Goal: Use online tool/utility: Use online tool/utility

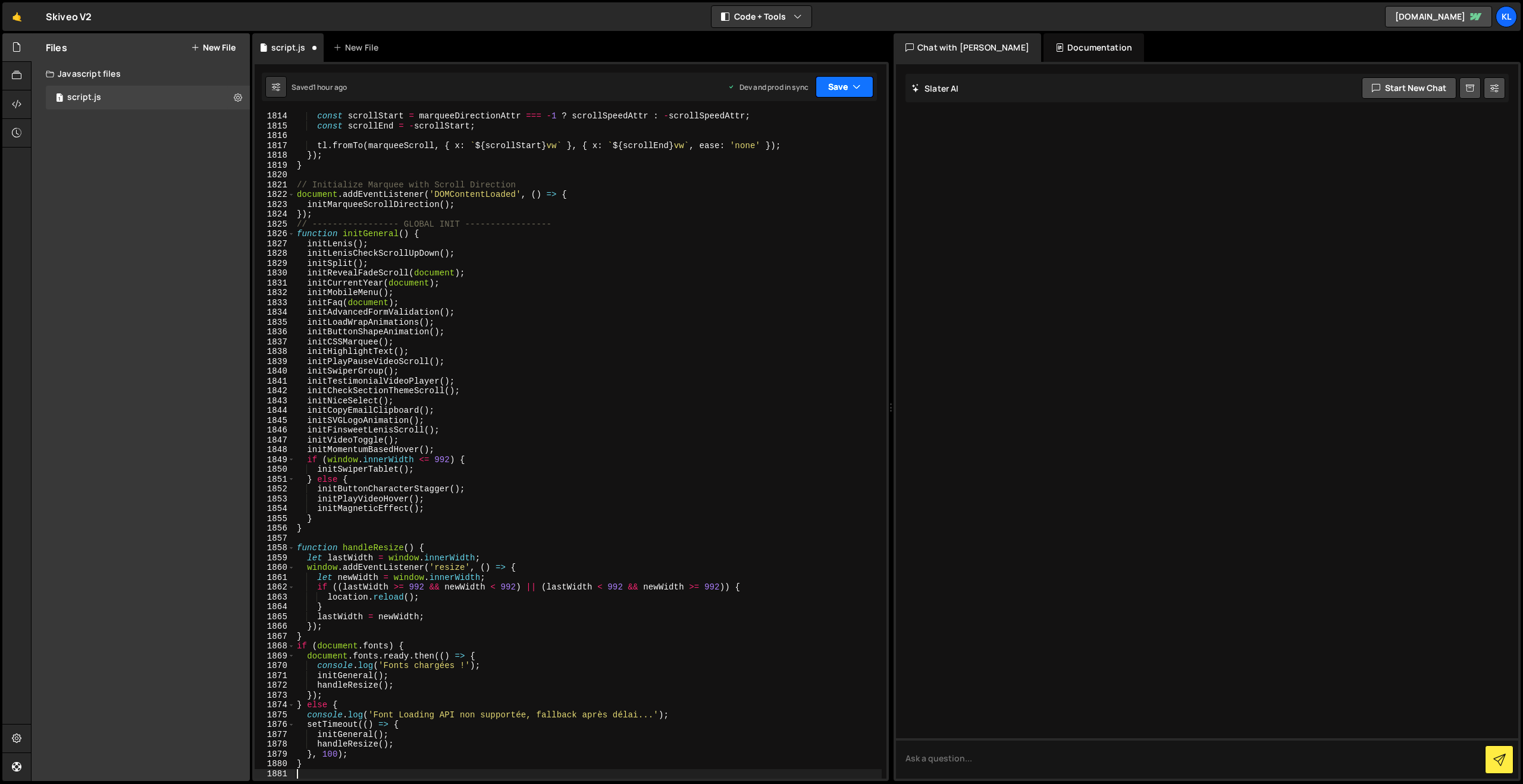
click at [838, 94] on button "Save" at bounding box center [844, 87] width 58 height 21
click at [801, 165] on div "Saved 1 hour ago" at bounding box center [804, 167] width 124 height 14
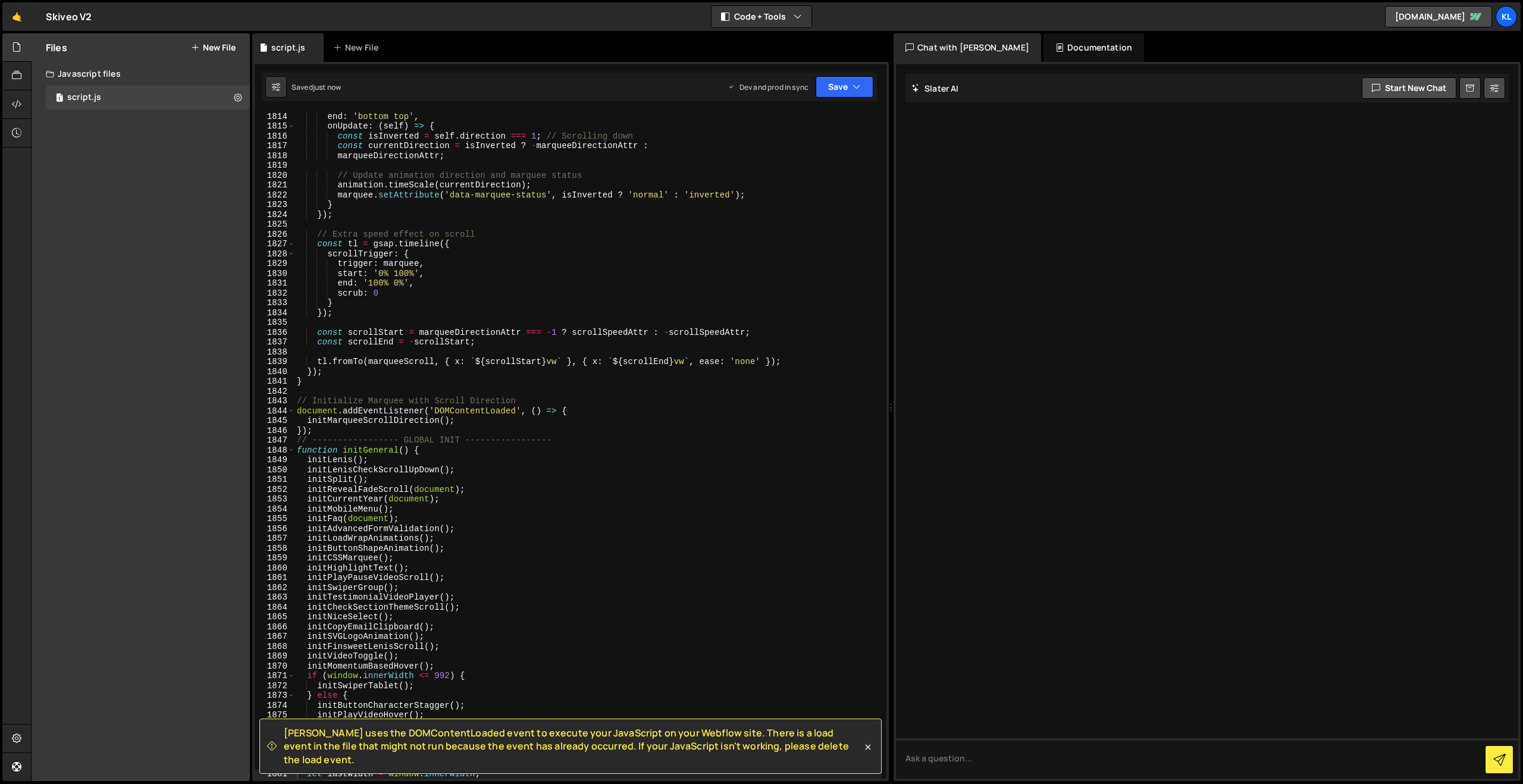
click at [675, 287] on div "end : 'bottom top' , onUpdate : ( self ) => { const isInverted = self . directi…" at bounding box center [588, 455] width 587 height 686
type textarea "}"
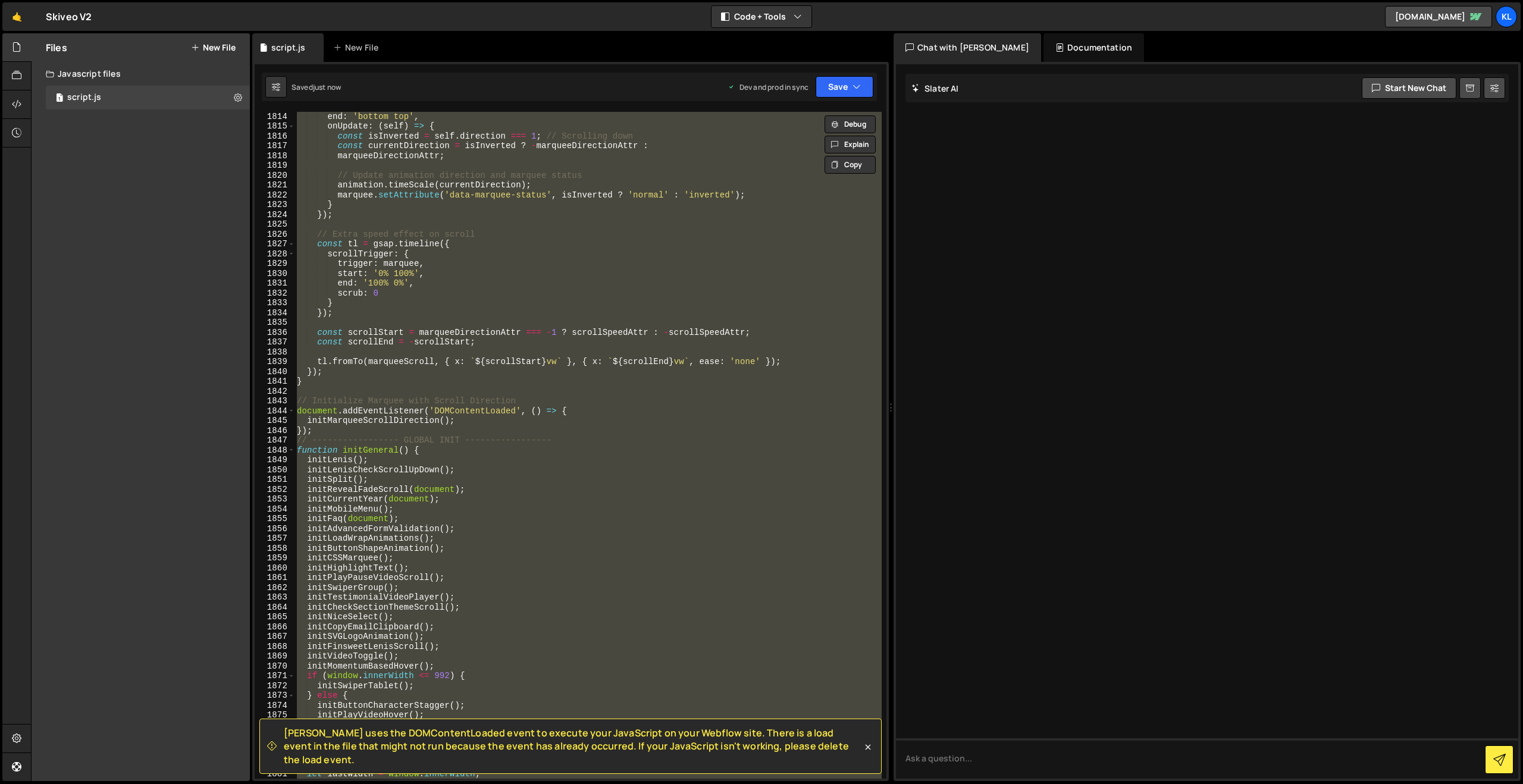
paste textarea
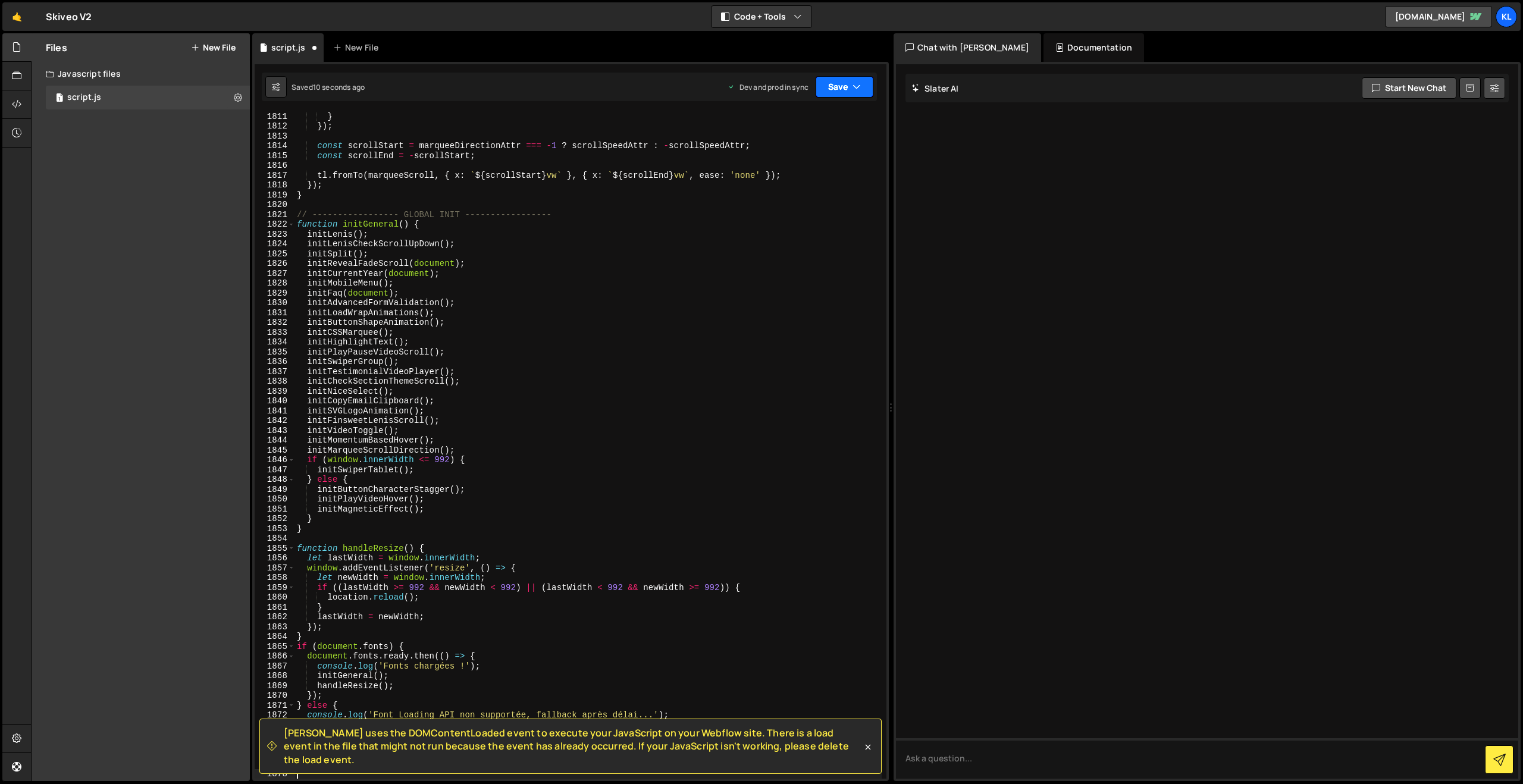
drag, startPoint x: 832, startPoint y: 94, endPoint x: 828, endPoint y: 100, distance: 7.2
click at [832, 94] on button "Save" at bounding box center [844, 87] width 58 height 21
click at [777, 147] on button "Save to Production S Saved just now" at bounding box center [804, 162] width 143 height 39
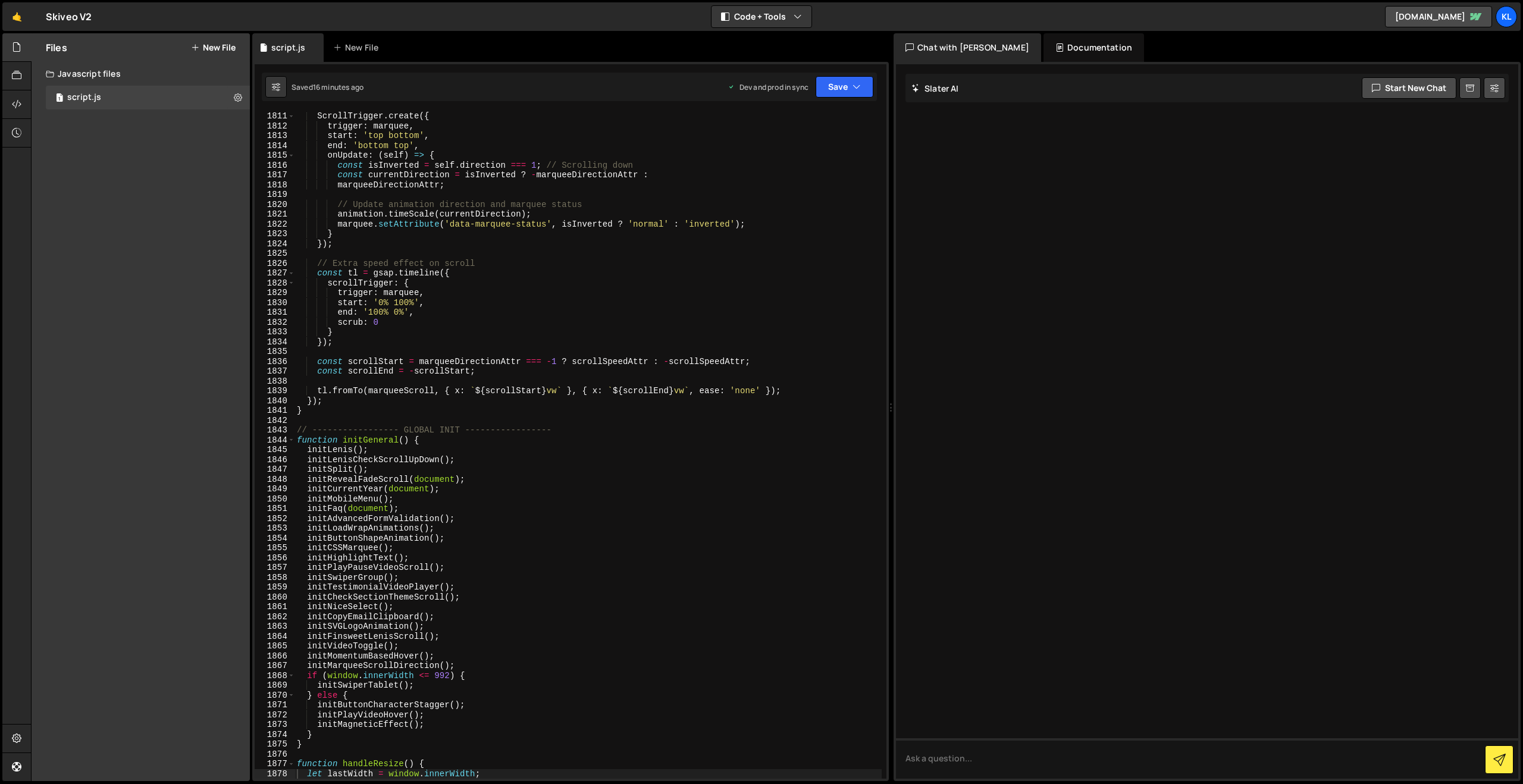
click at [567, 341] on div "ScrollTrigger . create ({ trigger : marquee , start : 'top bottom' , end : 'bot…" at bounding box center [588, 455] width 587 height 686
type textarea "}"
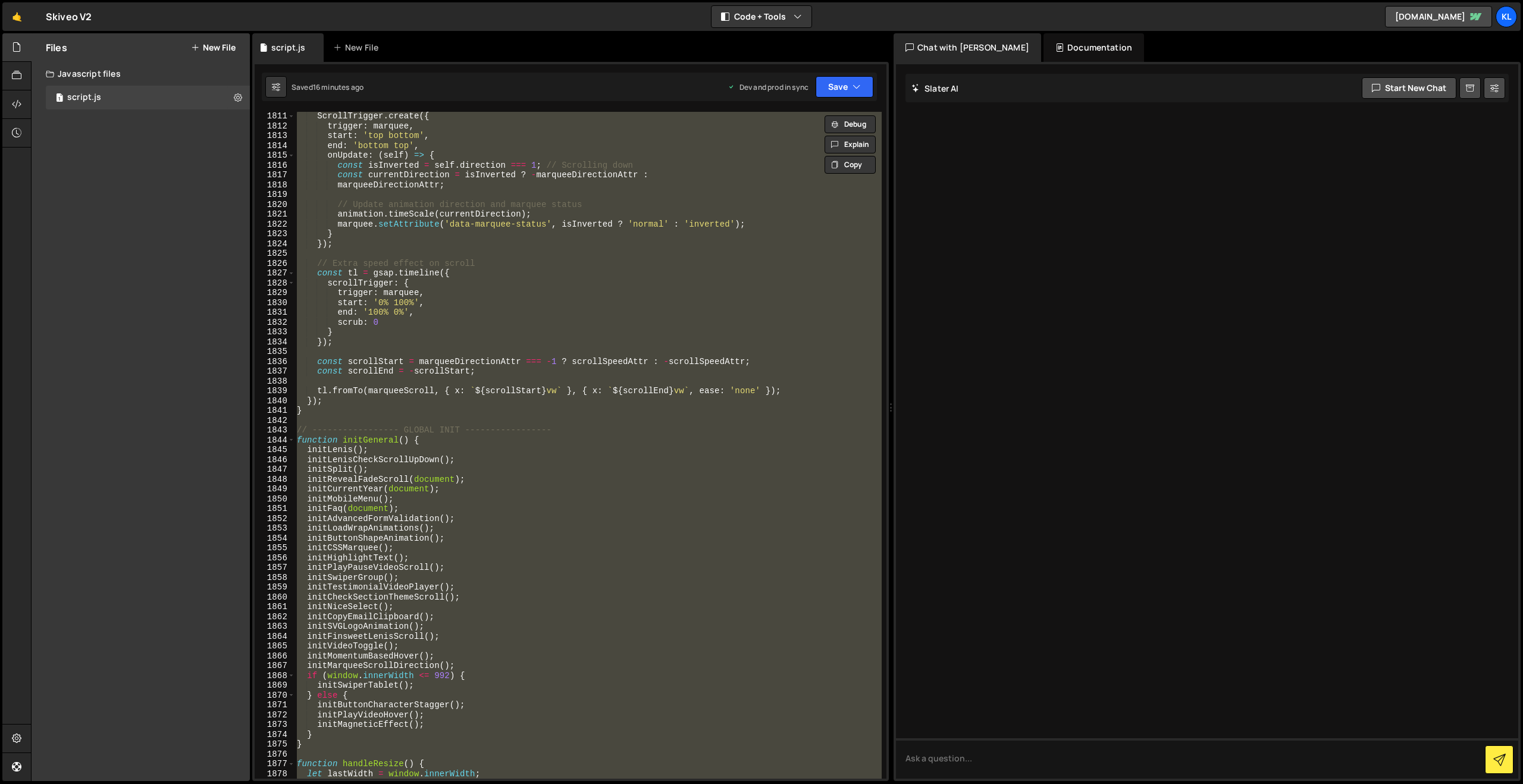
paste textarea
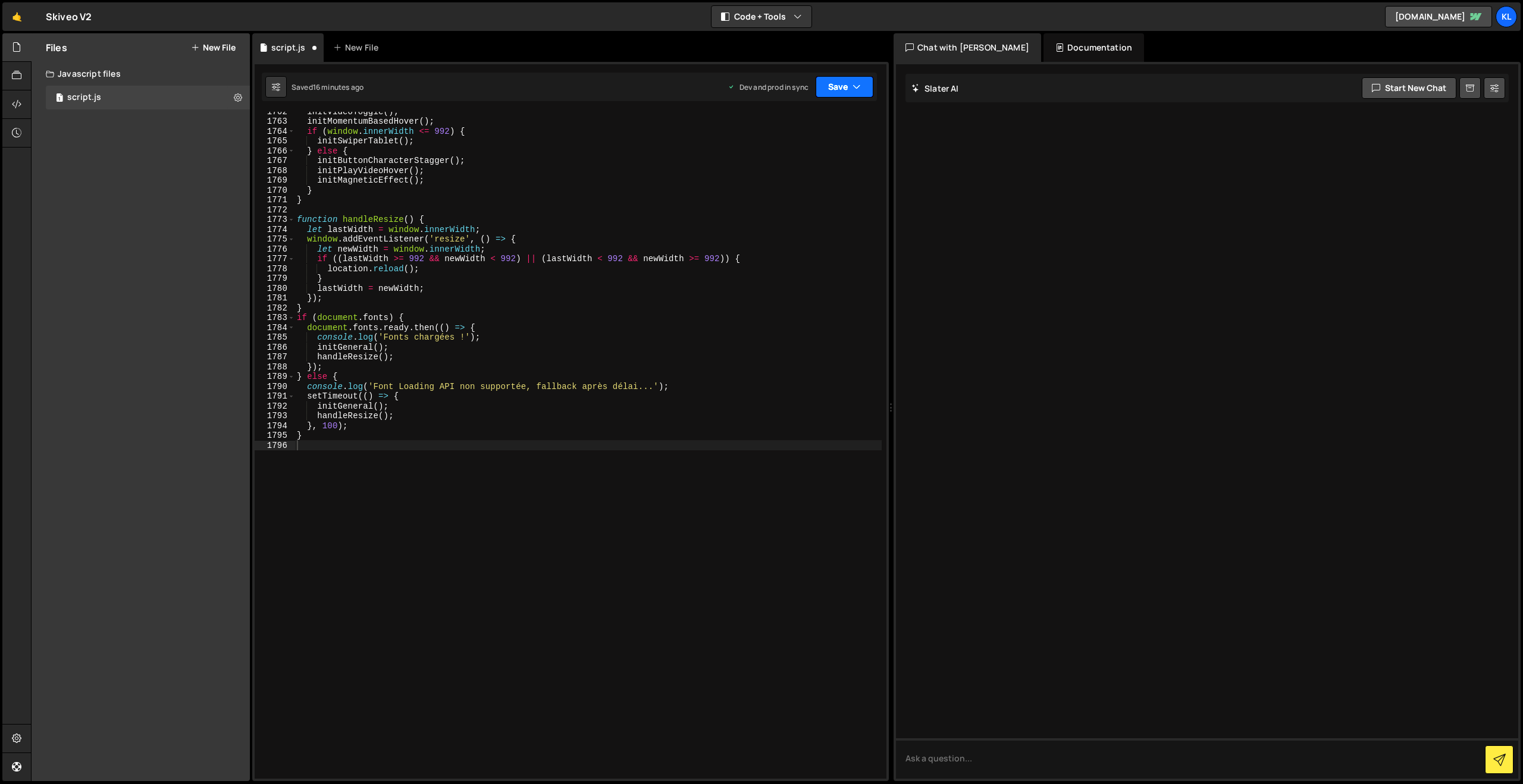
click at [832, 83] on button "Save" at bounding box center [844, 87] width 58 height 21
click at [785, 161] on div "Saved 16 minutes ago" at bounding box center [804, 167] width 124 height 14
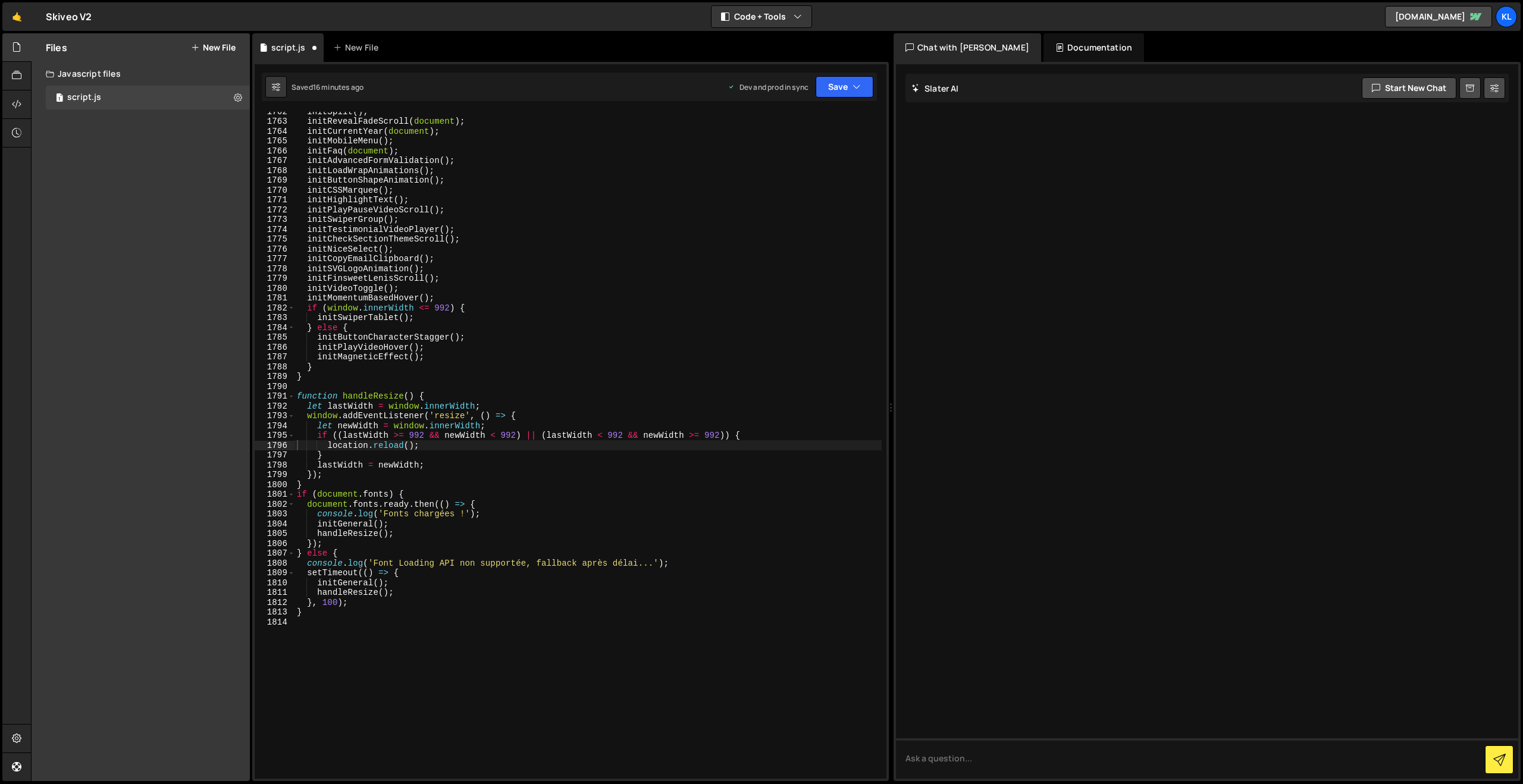
scroll to position [17285, 0]
